Goal: Task Accomplishment & Management: Use online tool/utility

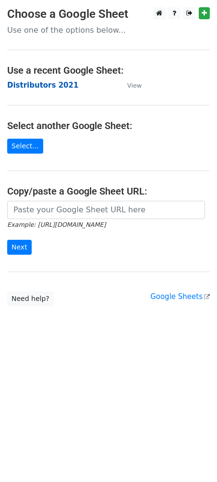
click at [34, 85] on strong "Distributors 2021" at bounding box center [42, 85] width 71 height 9
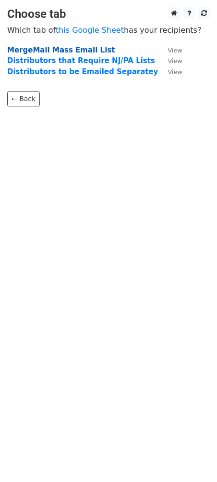
click at [56, 49] on strong "MergeMail Mass Email List" at bounding box center [61, 50] width 108 height 9
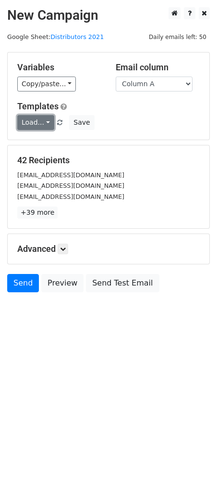
click at [38, 120] on link "Load..." at bounding box center [35, 122] width 37 height 15
click at [45, 147] on link "Distributors List" at bounding box center [60, 144] width 84 height 15
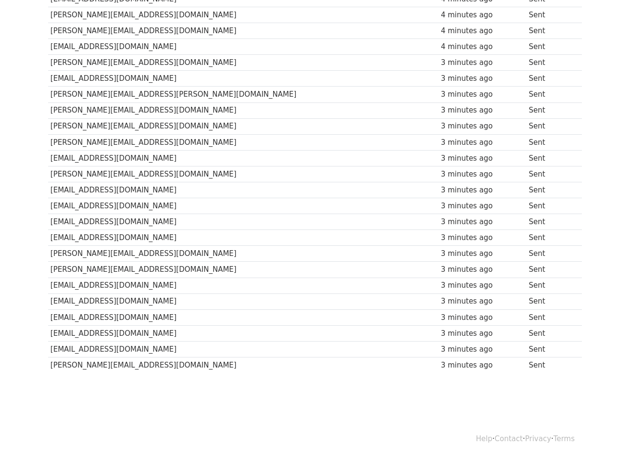
scroll to position [457, 0]
